Goal: Task Accomplishment & Management: Complete application form

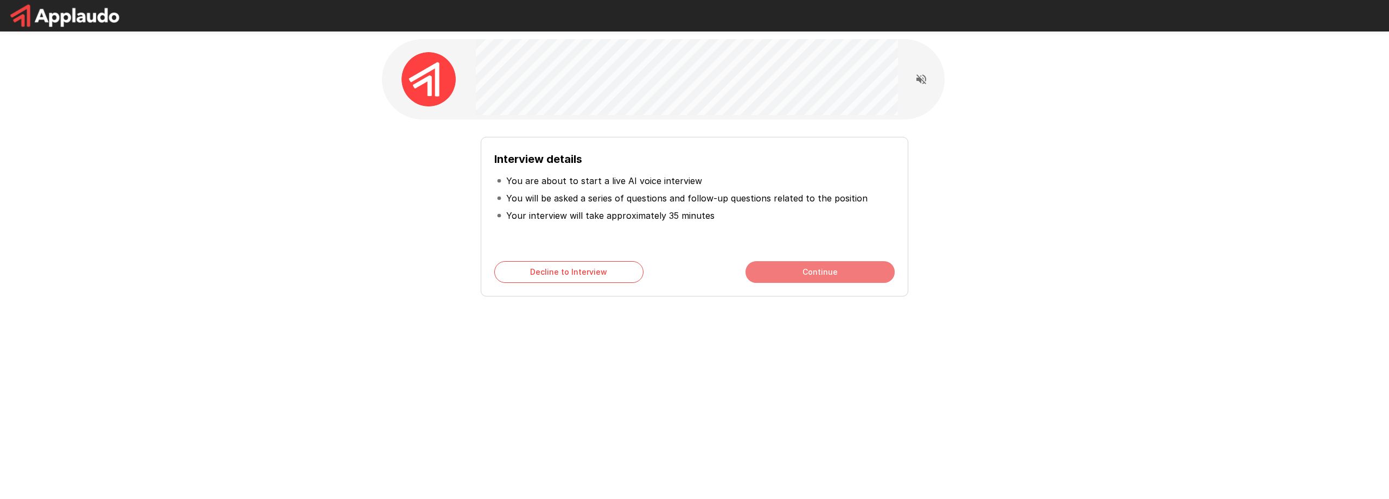
click at [815, 270] on button "Continue" at bounding box center [820, 272] width 149 height 22
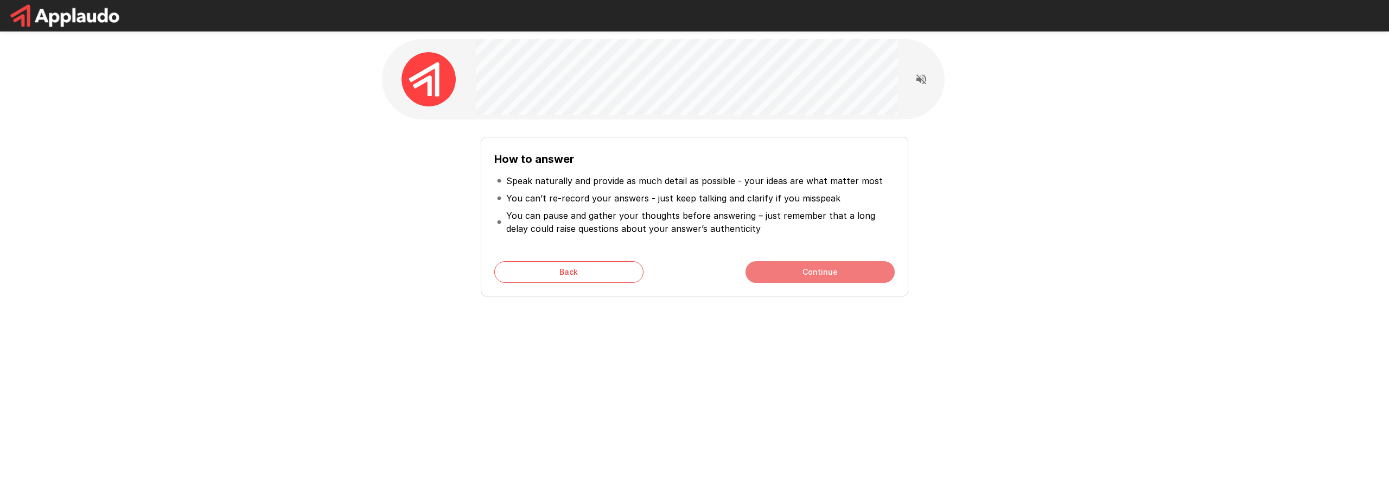
click at [793, 265] on button "Continue" at bounding box center [820, 272] width 149 height 22
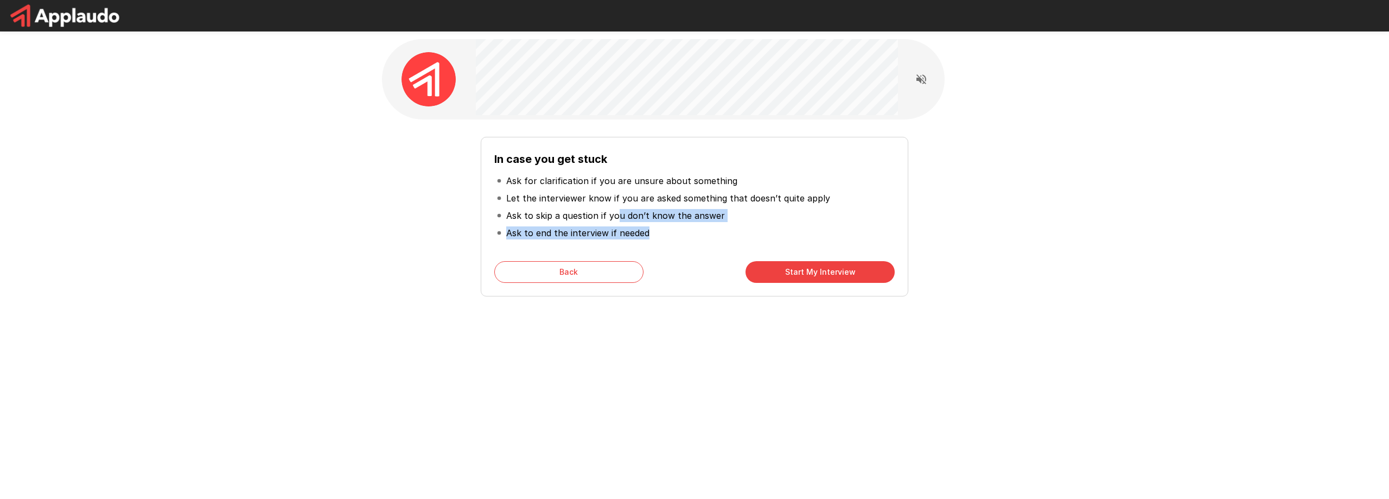
drag, startPoint x: 657, startPoint y: 224, endPoint x: 703, endPoint y: 225, distance: 45.6
click at [703, 225] on ul "Ask for clarification if you are unsure about something Let the interviewer kno…" at bounding box center [694, 207] width 400 height 78
click at [694, 240] on li "Ask to end the interview if needed" at bounding box center [694, 232] width 400 height 17
click at [802, 273] on button "Start My Interview" at bounding box center [820, 272] width 149 height 22
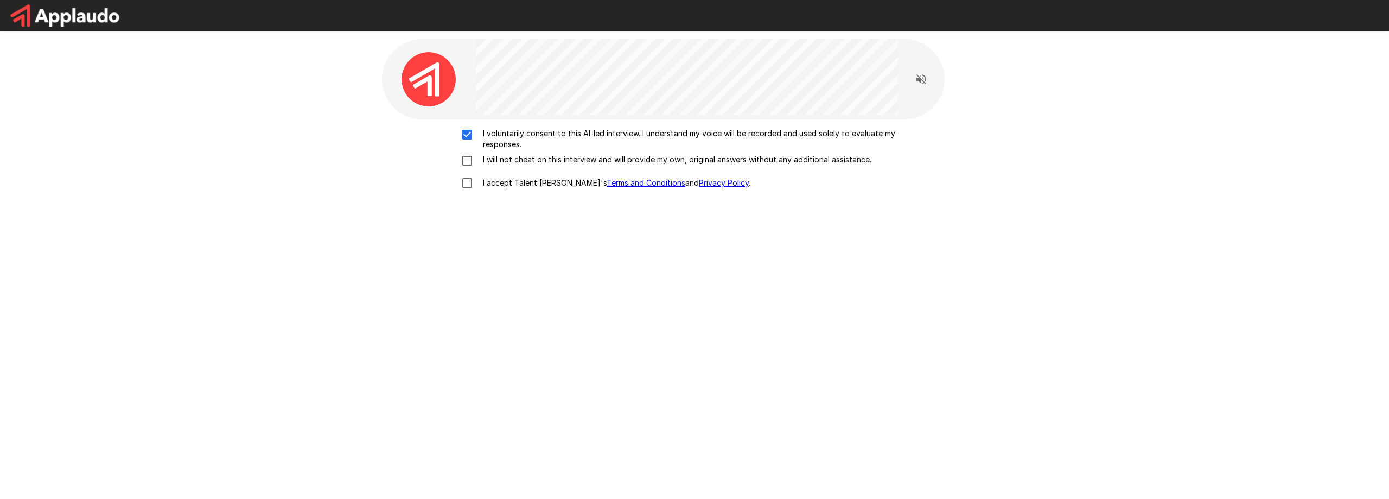
click at [493, 161] on p "I will not cheat on this interview and will provide my own, original answers wi…" at bounding box center [675, 159] width 393 height 11
click at [489, 187] on p "I accept Talent Llama's Terms and Conditions and Privacy Policy ." at bounding box center [615, 182] width 272 height 11
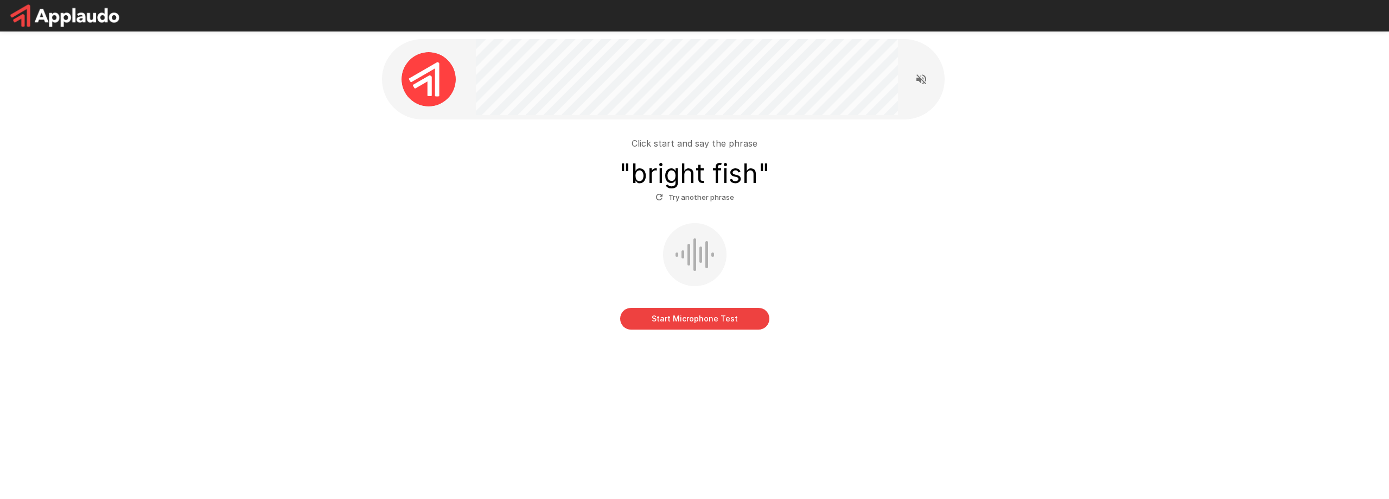
click at [691, 258] on div at bounding box center [694, 254] width 63 height 63
click at [987, 293] on div "Start Microphone Test" at bounding box center [694, 276] width 616 height 106
click at [712, 325] on button "Start Microphone Test" at bounding box center [694, 319] width 149 height 22
click at [728, 339] on u "Click Here" at bounding box center [724, 339] width 32 height 8
click at [401, 138] on div "Click start and say the phrase " bright fish " Try another phrase" at bounding box center [694, 171] width 616 height 69
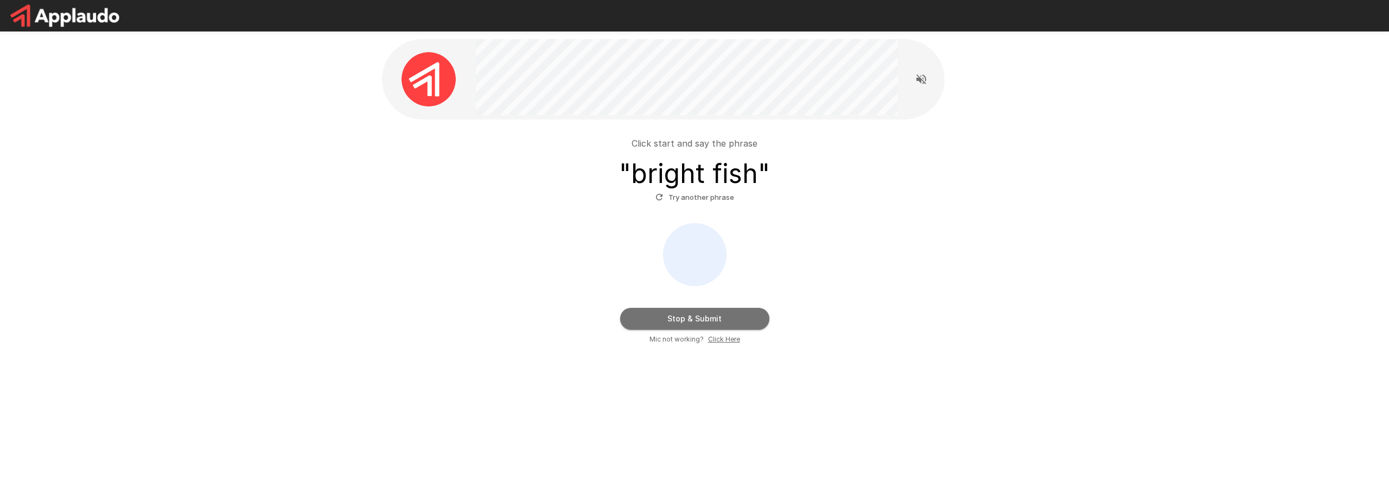
click at [712, 315] on button "Stop & Submit" at bounding box center [694, 319] width 149 height 22
click at [699, 196] on div "Click start and say the phrase " bright fish " Try another phrase" at bounding box center [694, 189] width 651 height 379
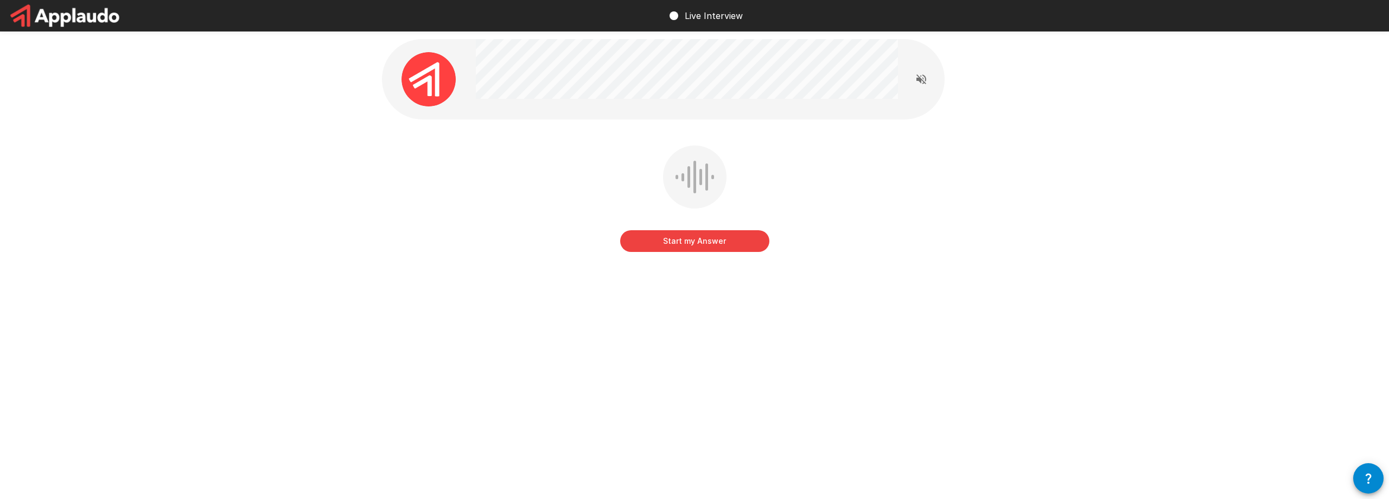
click at [685, 191] on div at bounding box center [694, 176] width 63 height 63
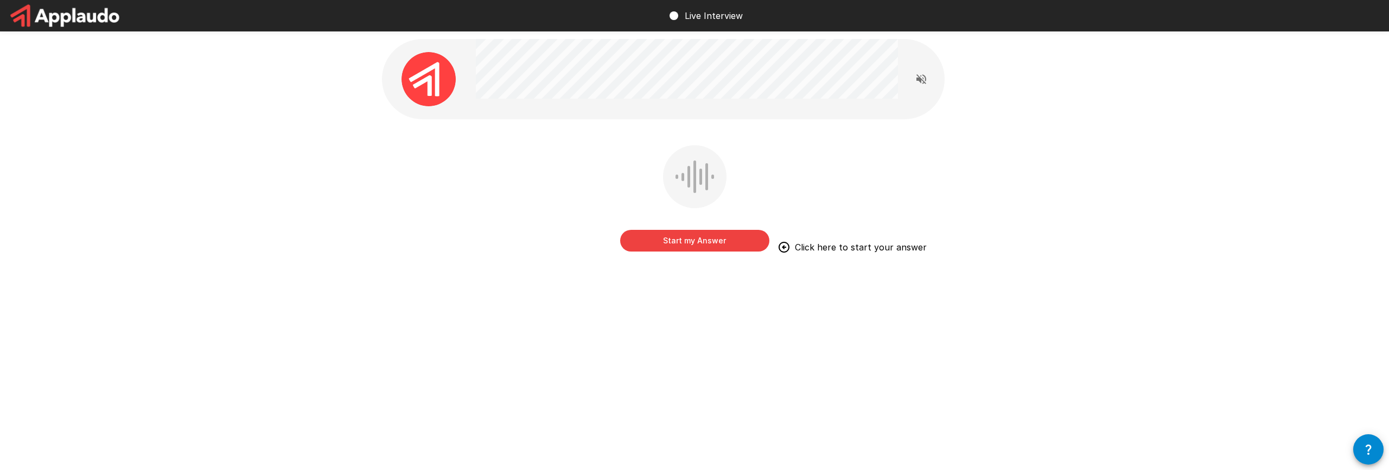
click at [693, 246] on button "Start my Answer" at bounding box center [694, 241] width 149 height 22
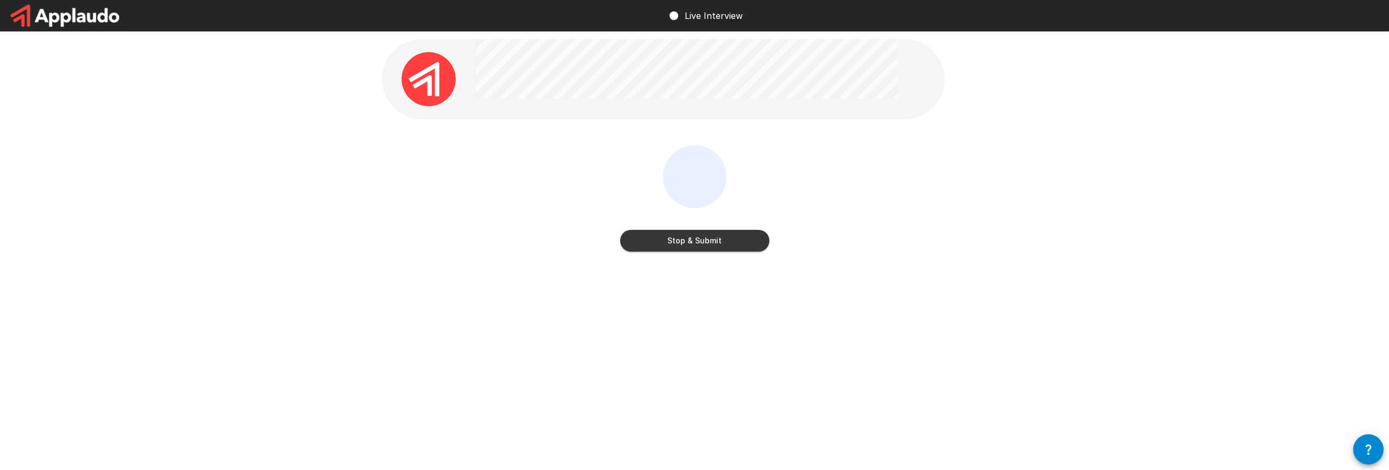
click at [693, 237] on button "Stop & Submit" at bounding box center [694, 241] width 149 height 22
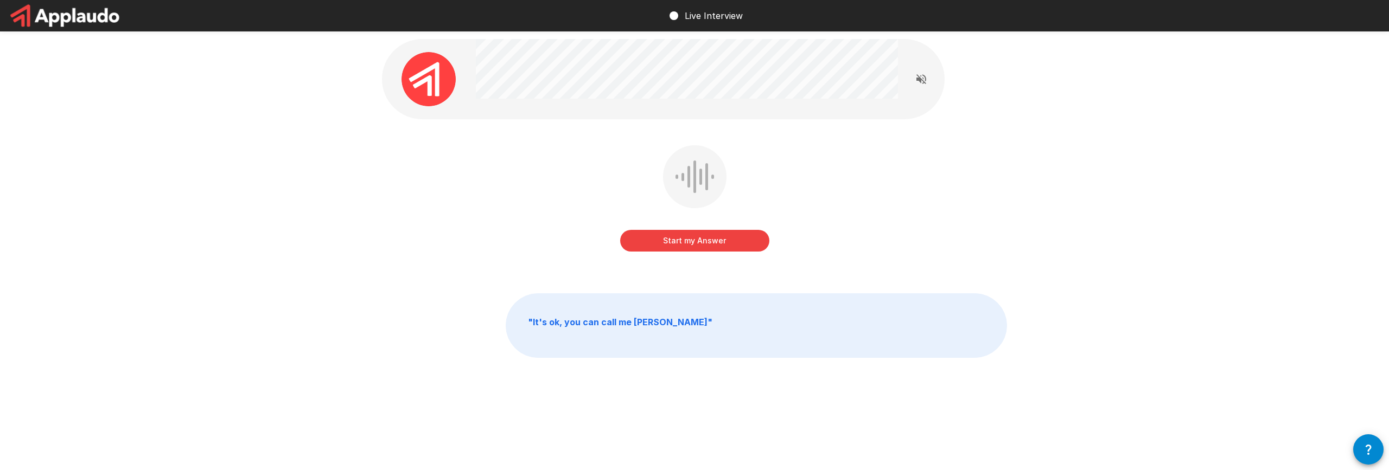
click at [678, 246] on button "Start my Answer" at bounding box center [694, 241] width 149 height 22
click at [696, 243] on button "Stop & Submit" at bounding box center [694, 241] width 149 height 22
click at [708, 240] on button "Start my Answer" at bounding box center [694, 241] width 149 height 22
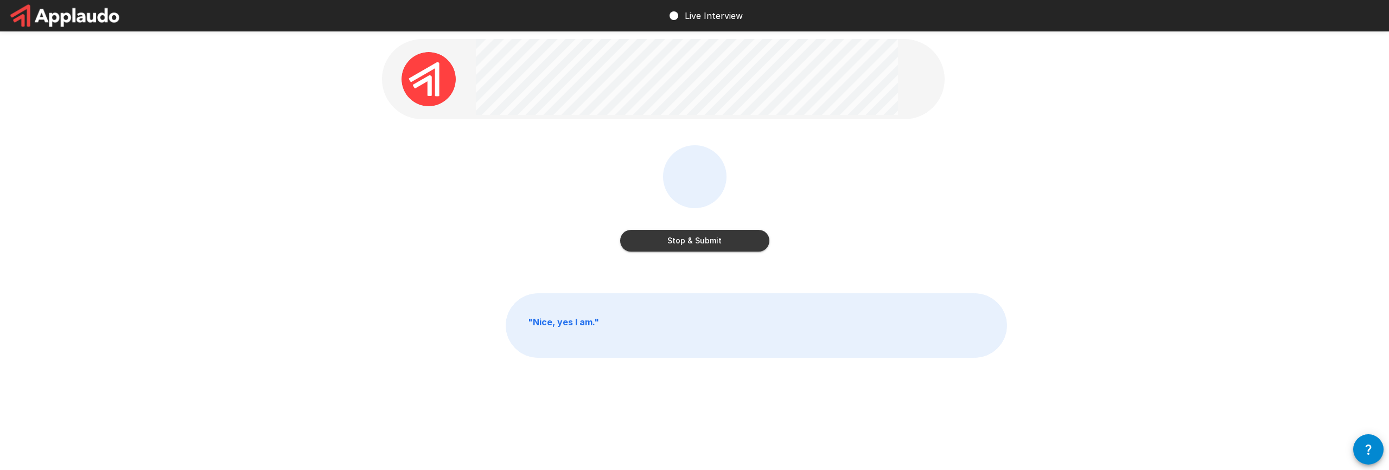
click at [698, 241] on button "Stop & Submit" at bounding box center [694, 241] width 149 height 22
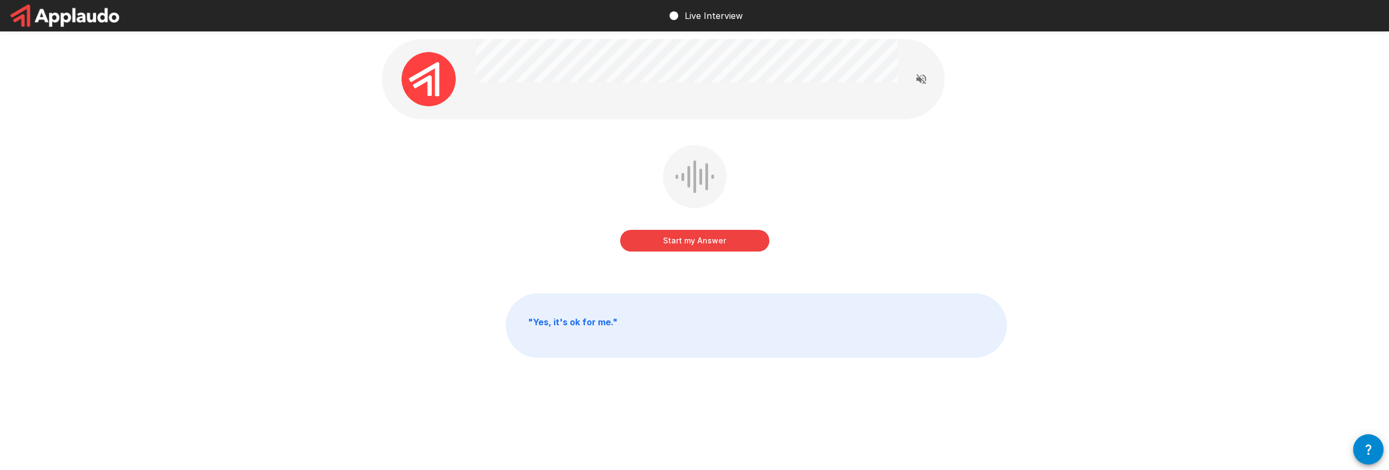
click at [699, 242] on button "Start my Answer" at bounding box center [694, 241] width 149 height 22
click at [699, 239] on button "Stop & Submit" at bounding box center [694, 241] width 149 height 22
click at [696, 246] on button "Start my Answer" at bounding box center [694, 241] width 149 height 22
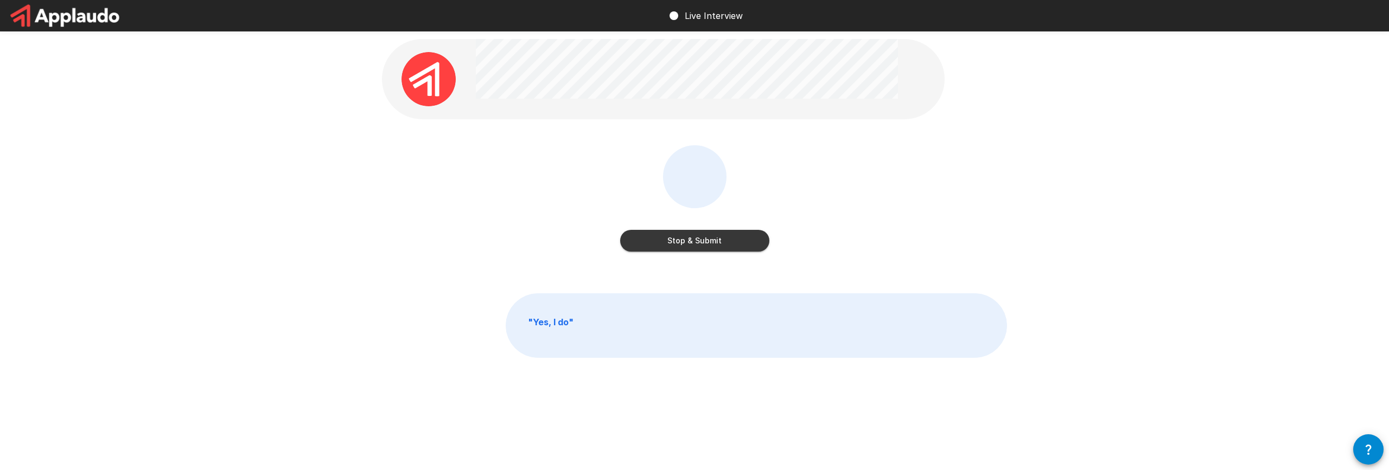
click at [696, 246] on button "Stop & Submit" at bounding box center [694, 241] width 149 height 22
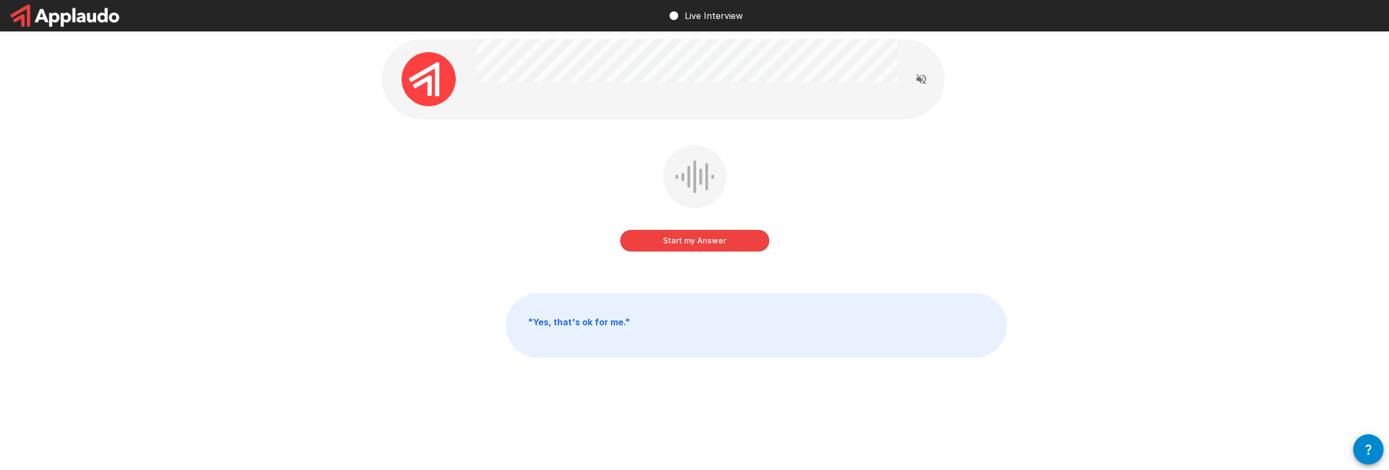
click at [699, 241] on button "Start my Answer" at bounding box center [694, 241] width 149 height 22
click at [700, 241] on button "Stop & Submit" at bounding box center [694, 241] width 149 height 22
click at [685, 239] on button "Start my Answer" at bounding box center [694, 241] width 149 height 22
click at [685, 241] on button "Stop & Submit" at bounding box center [694, 241] width 149 height 22
click at [700, 243] on button "Start my Answer" at bounding box center [694, 241] width 149 height 22
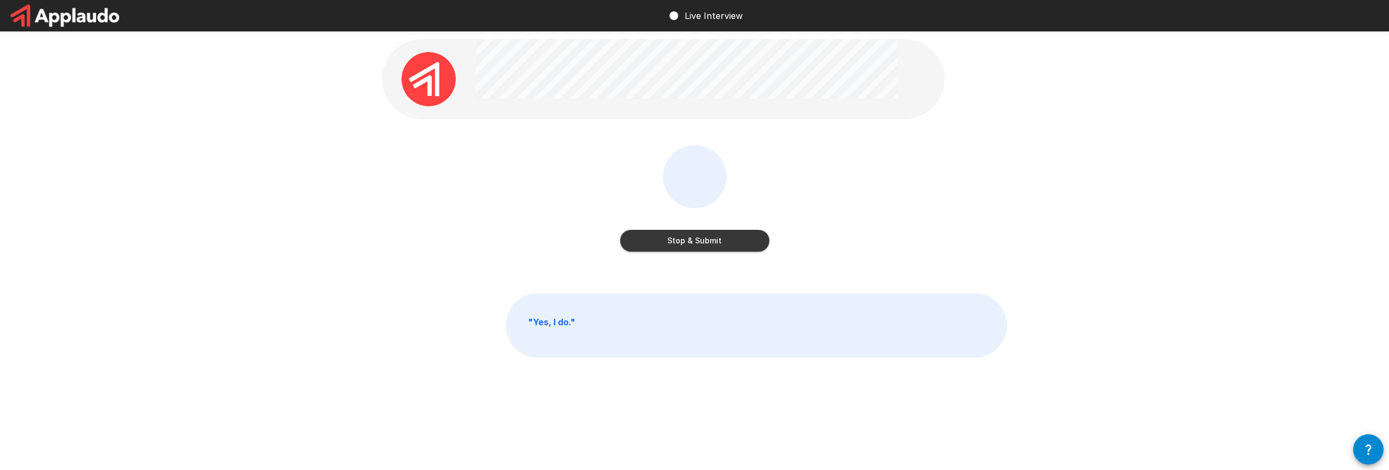
click at [697, 243] on button "Stop & Submit" at bounding box center [694, 241] width 149 height 22
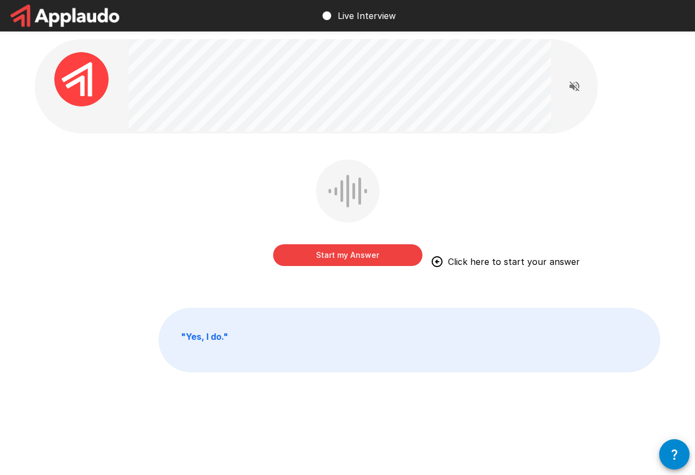
click at [341, 260] on button "Start my Answer" at bounding box center [347, 255] width 149 height 22
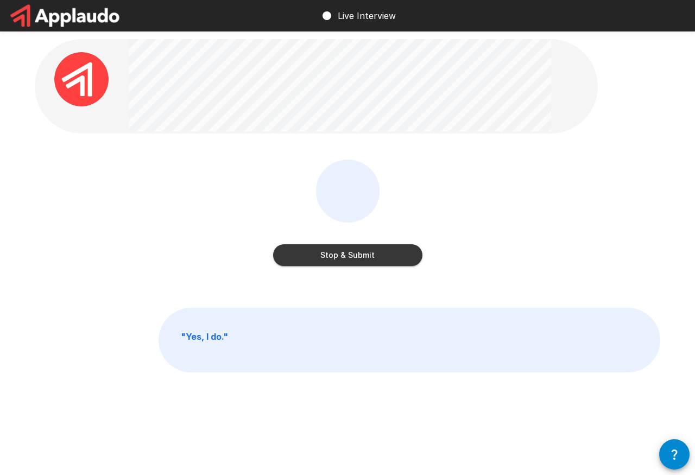
click at [323, 258] on button "Stop & Submit" at bounding box center [347, 255] width 149 height 22
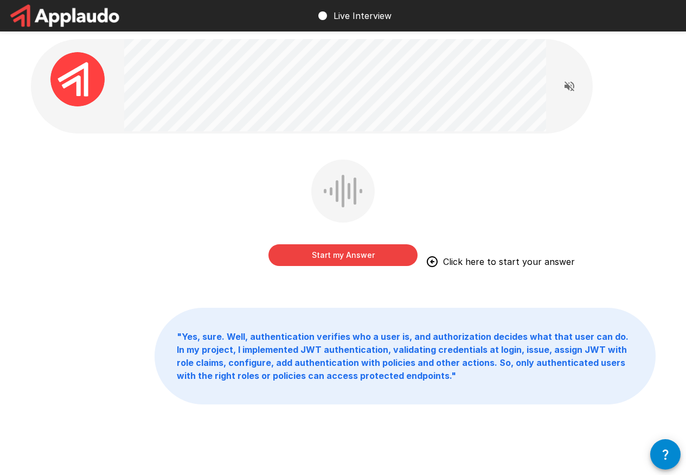
click at [88, 191] on div "Start my Answer Click here to start your answer" at bounding box center [343, 221] width 625 height 122
click at [146, 205] on div "Start my Answer Click here to start your answer" at bounding box center [343, 221] width 625 height 122
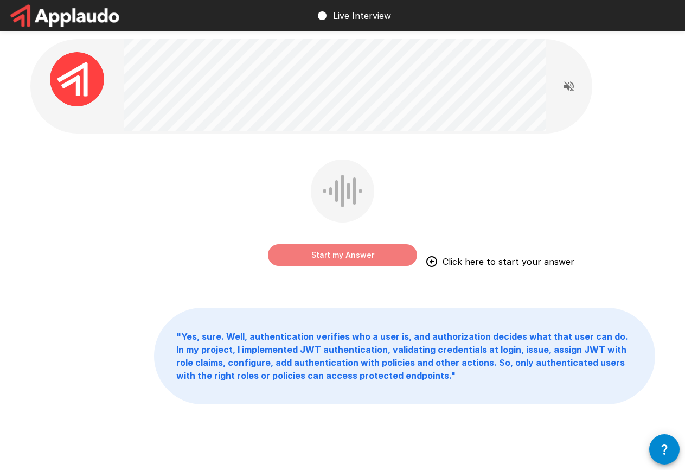
click at [335, 256] on button "Start my Answer" at bounding box center [342, 255] width 149 height 22
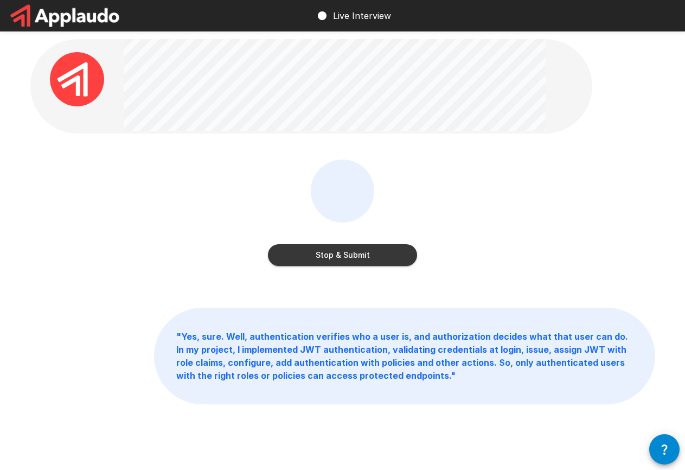
click at [366, 262] on button "Stop & Submit" at bounding box center [342, 255] width 149 height 22
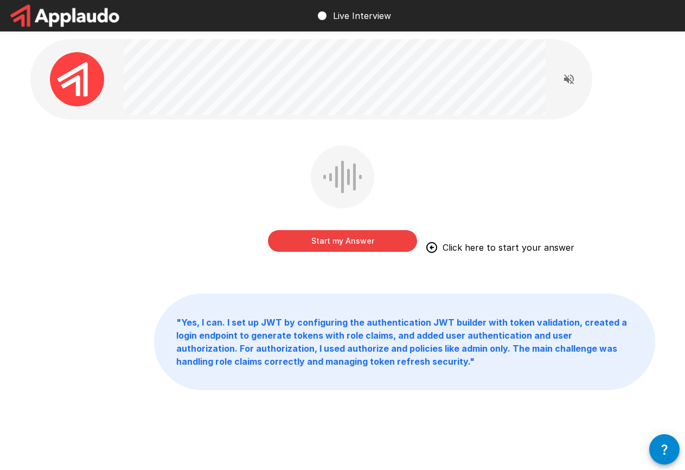
click at [367, 244] on button "Start my Answer" at bounding box center [342, 241] width 149 height 22
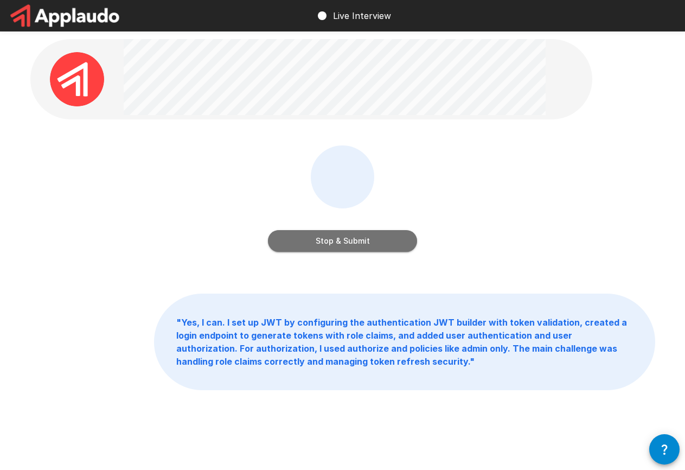
click at [367, 244] on button "Stop & Submit" at bounding box center [342, 241] width 149 height 22
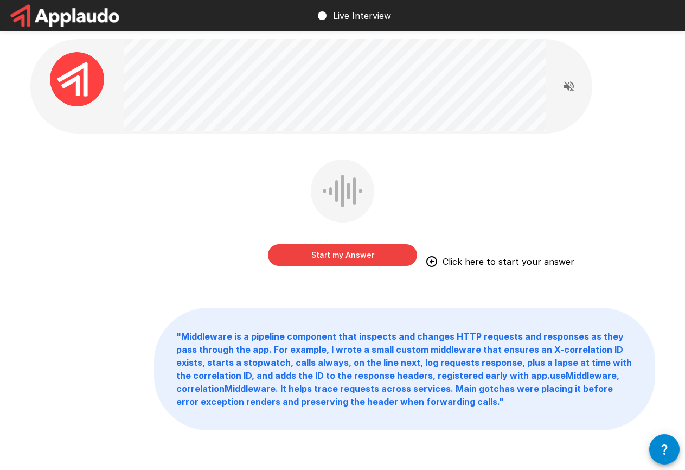
click at [350, 256] on button "Start my Answer" at bounding box center [342, 255] width 149 height 22
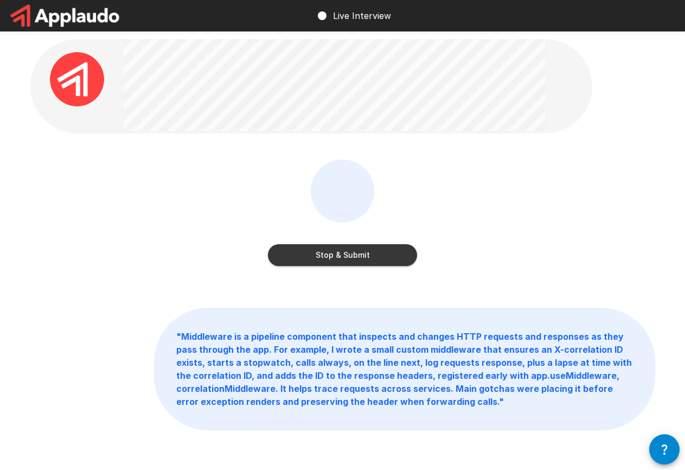
click at [349, 256] on button "Stop & Submit" at bounding box center [342, 255] width 149 height 22
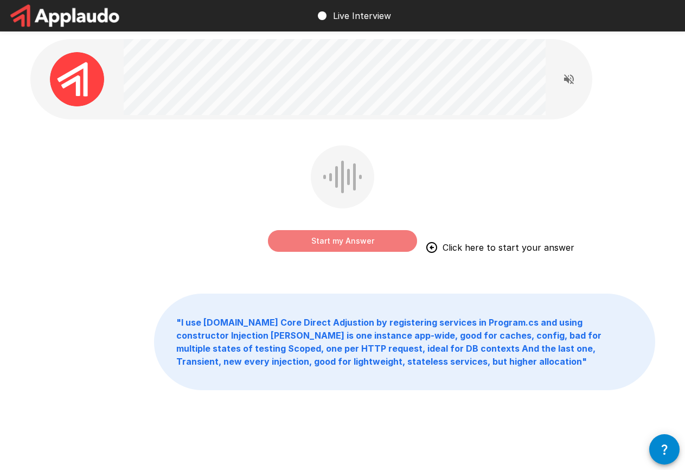
click at [351, 238] on button "Start my Answer" at bounding box center [342, 241] width 149 height 22
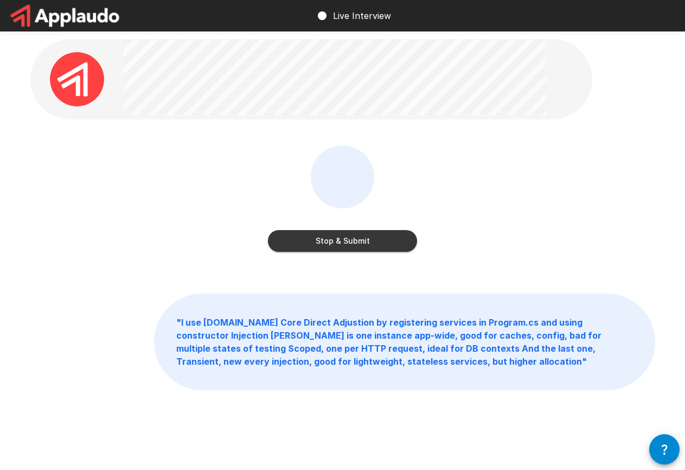
click at [289, 244] on button "Stop & Submit" at bounding box center [342, 241] width 149 height 22
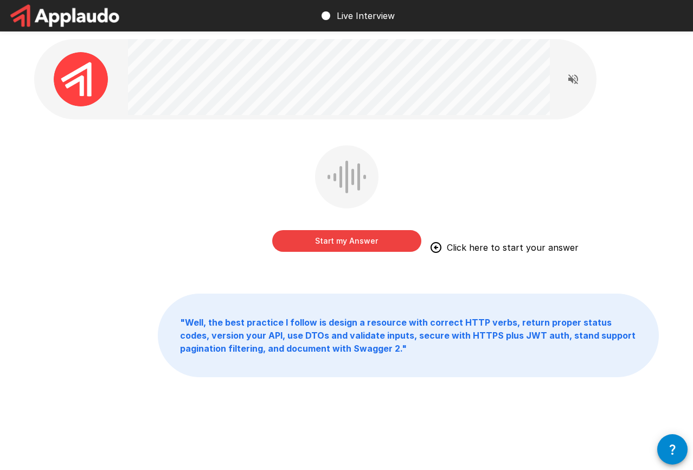
click at [330, 249] on button "Start my Answer" at bounding box center [346, 241] width 149 height 22
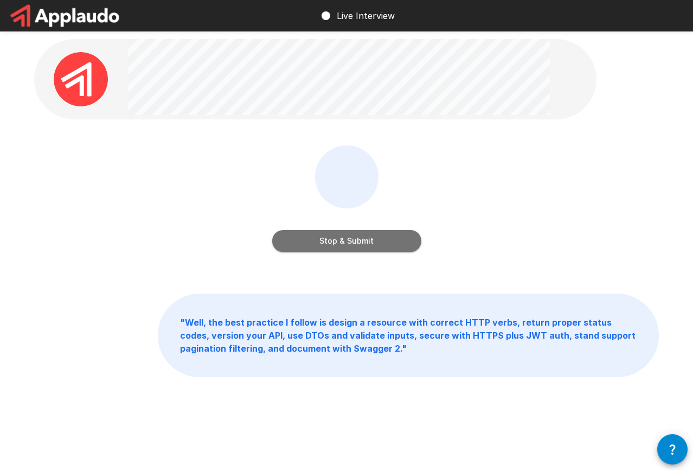
click at [356, 241] on button "Stop & Submit" at bounding box center [346, 241] width 149 height 22
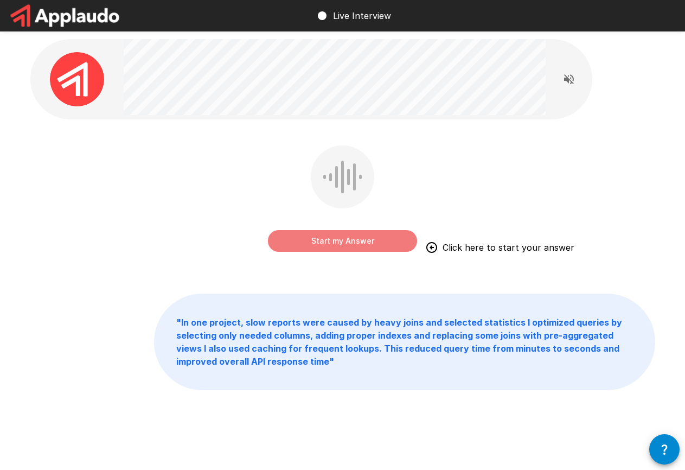
click at [349, 238] on button "Start my Answer" at bounding box center [342, 241] width 149 height 22
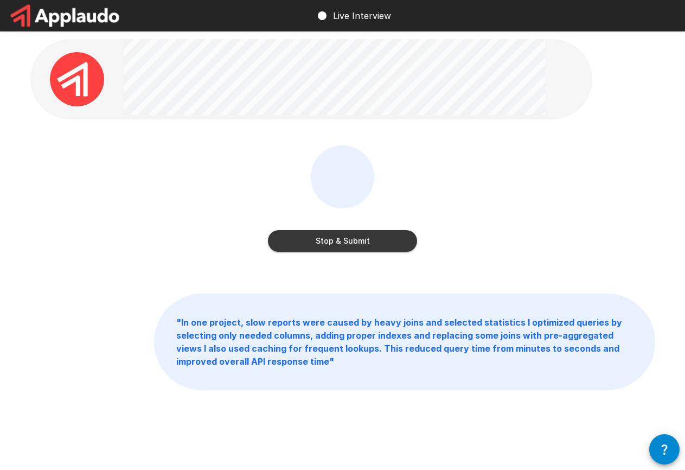
click at [349, 238] on button "Stop & Submit" at bounding box center [342, 241] width 149 height 22
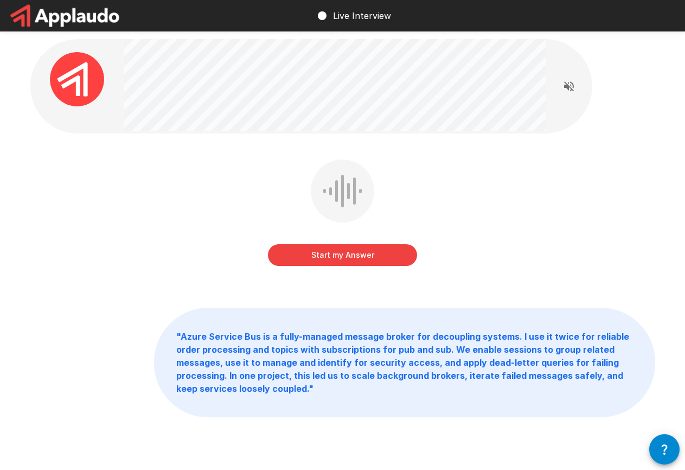
click at [163, 174] on div "Start my Answer" at bounding box center [342, 221] width 625 height 122
click at [322, 259] on button "Start my Answer" at bounding box center [342, 255] width 149 height 22
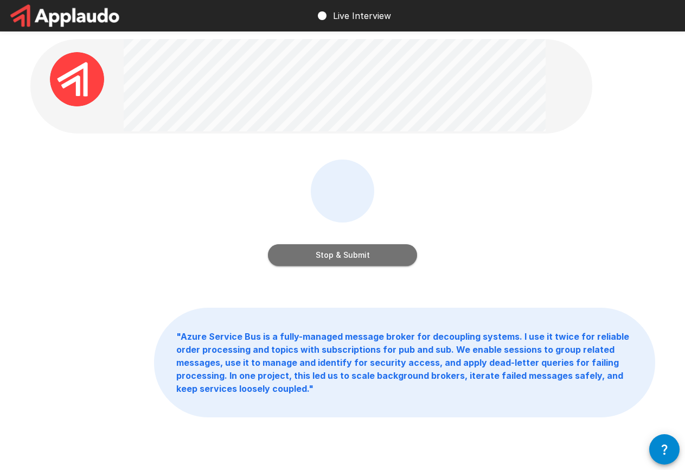
click at [354, 258] on button "Stop & Submit" at bounding box center [342, 255] width 149 height 22
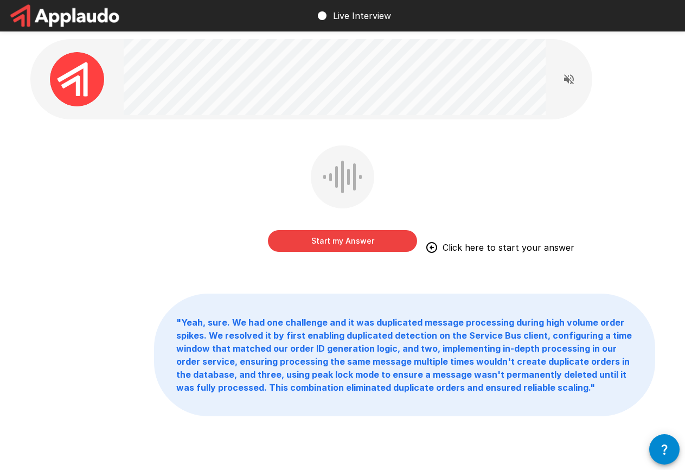
click at [361, 239] on button "Start my Answer" at bounding box center [342, 241] width 149 height 22
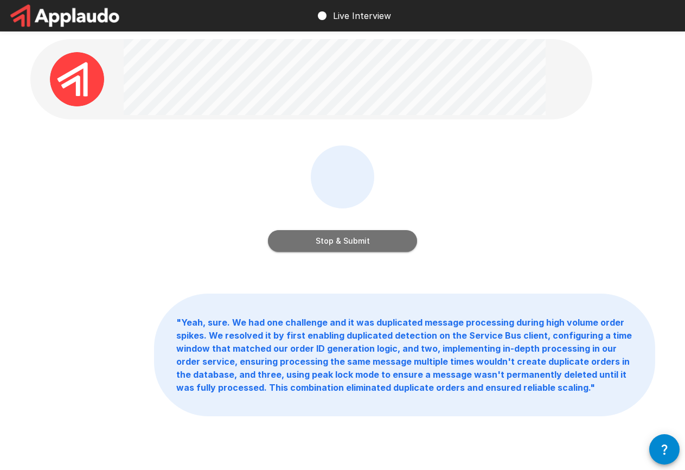
click at [344, 245] on button "Stop & Submit" at bounding box center [342, 241] width 149 height 22
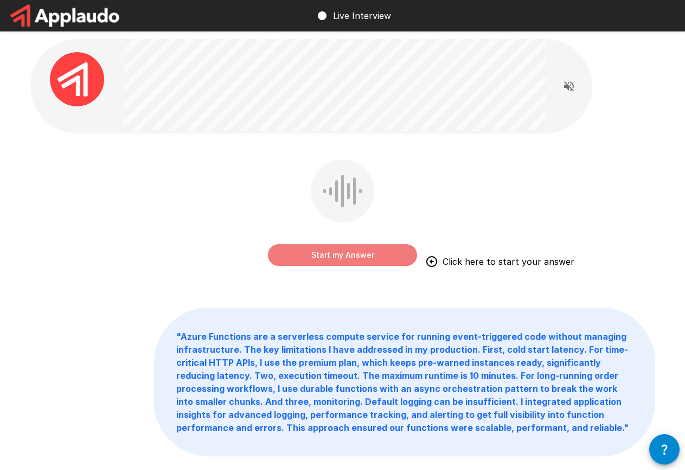
click at [346, 260] on button "Start my Answer" at bounding box center [342, 255] width 149 height 22
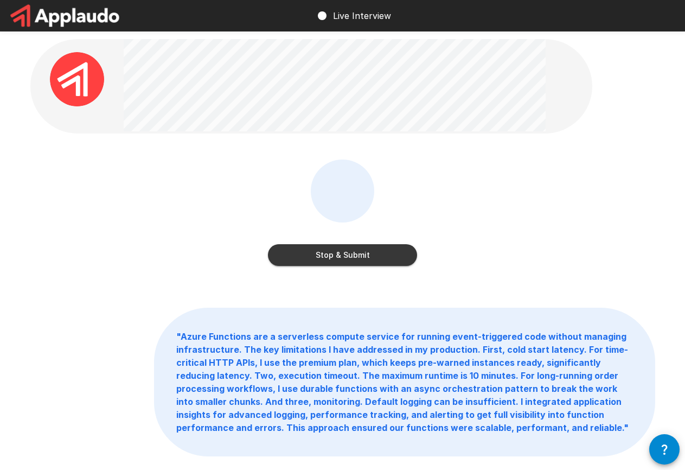
click at [328, 254] on button "Stop & Submit" at bounding box center [342, 255] width 149 height 22
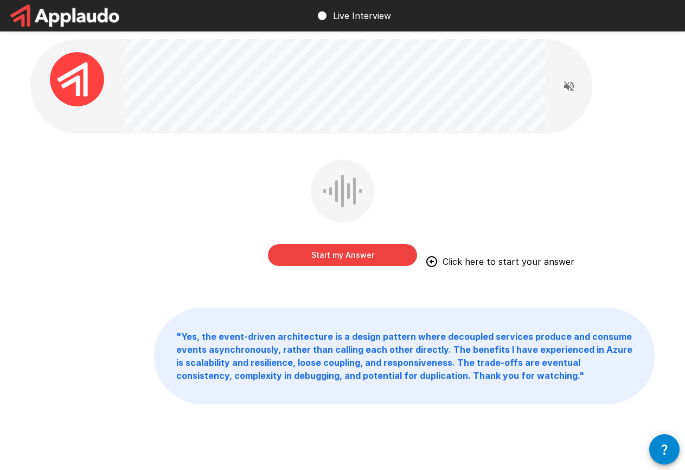
click at [367, 254] on button "Start my Answer" at bounding box center [342, 255] width 149 height 22
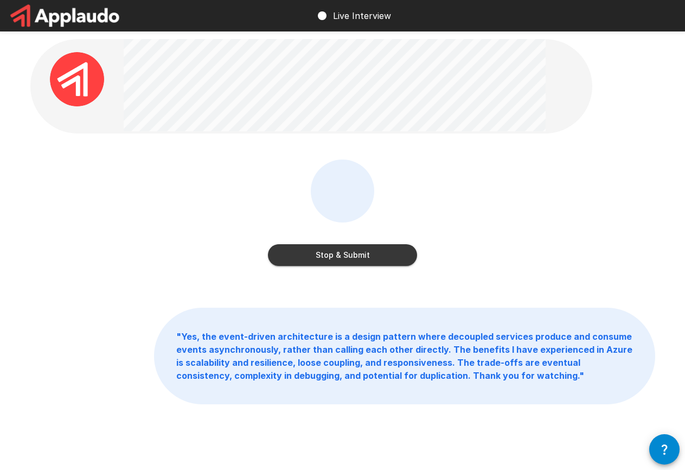
click at [370, 246] on button "Stop & Submit" at bounding box center [342, 255] width 149 height 22
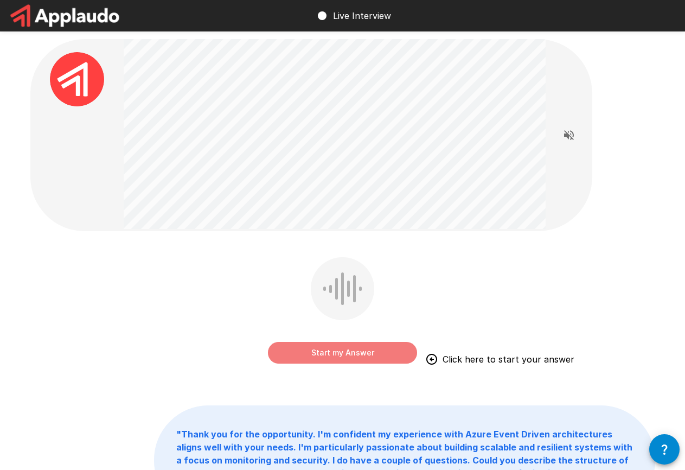
click at [343, 345] on button "Start my Answer" at bounding box center [342, 353] width 149 height 22
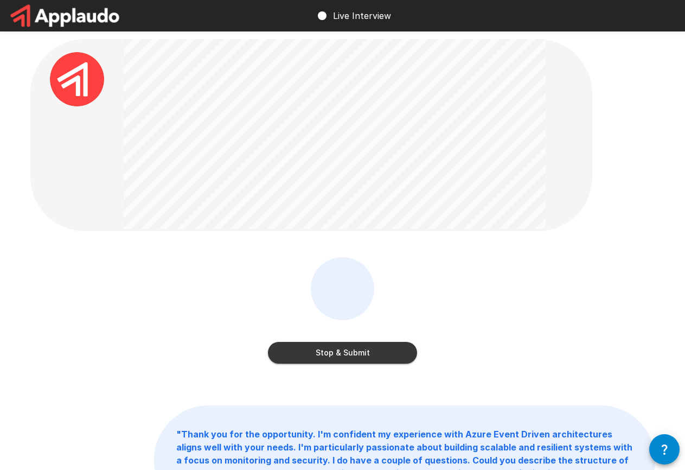
click at [373, 351] on button "Stop & Submit" at bounding box center [342, 353] width 149 height 22
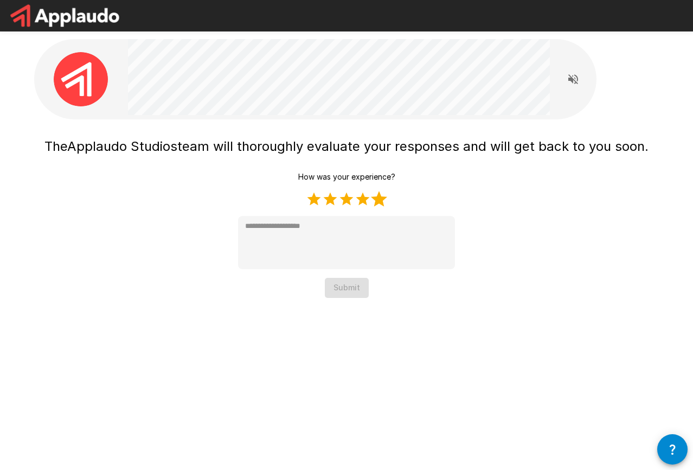
click at [377, 200] on label "5 Stars" at bounding box center [379, 199] width 16 height 16
type textarea "*"
click at [343, 288] on button "Submit" at bounding box center [347, 288] width 44 height 20
